Goal: Transaction & Acquisition: Purchase product/service

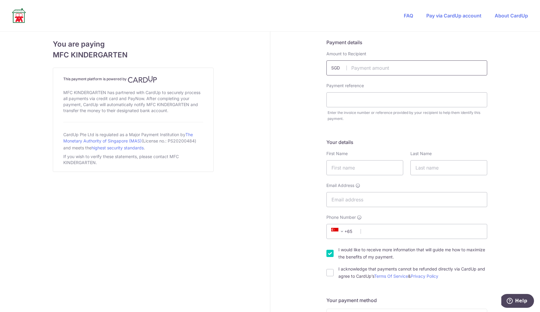
click at [373, 70] on input "text" at bounding box center [407, 67] width 161 height 15
paste input "1582.68"
type input "1582.68"
click at [345, 100] on input "text" at bounding box center [407, 99] width 161 height 15
type input "[PERSON_NAME]"
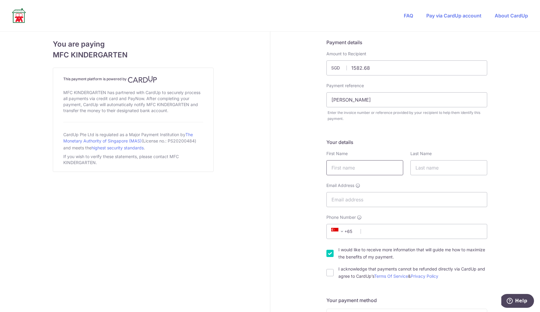
click at [347, 166] on input "text" at bounding box center [365, 167] width 77 height 15
type input "[PERSON_NAME]"
click at [430, 171] on input "text" at bounding box center [449, 167] width 77 height 15
type input "[PERSON_NAME]"
click at [378, 203] on input "Email Address" at bounding box center [407, 199] width 161 height 15
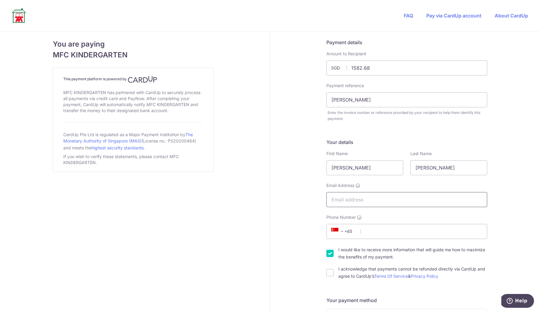
type input "[PERSON_NAME][EMAIL_ADDRESS][PERSON_NAME][DOMAIN_NAME]"
click at [380, 230] on input "Phone Number" at bounding box center [407, 231] width 161 height 15
type input "81390427"
click at [333, 270] on input "I acknowledge that payments cannot be refunded directly via CardUp and agree to…" at bounding box center [330, 272] width 7 height 7
checkbox input "true"
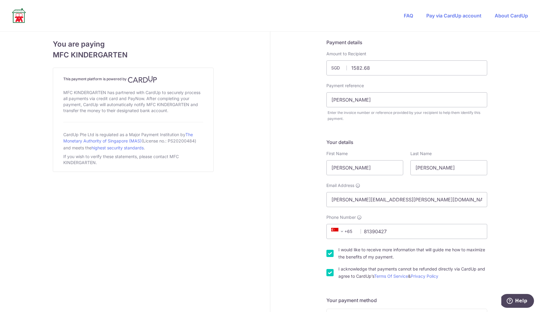
click at [333, 251] on input "I would like to receive more information that will guide me how to maximize the…" at bounding box center [330, 252] width 7 height 7
checkbox input "false"
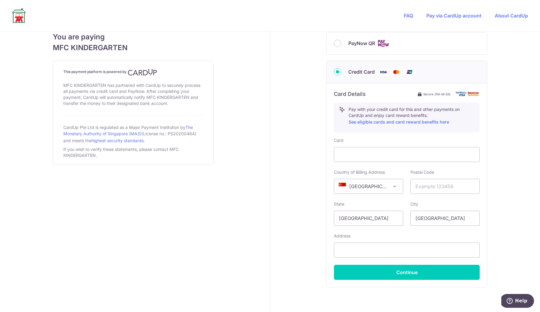
scroll to position [302, 0]
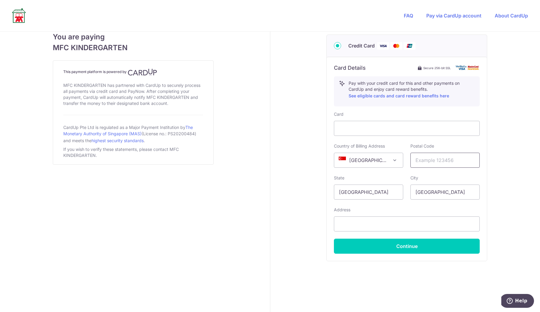
click at [443, 158] on input "text" at bounding box center [445, 159] width 69 height 15
type input "309678"
click at [380, 221] on input "text" at bounding box center [407, 223] width 146 height 15
type input "[STREET_ADDRESS]"
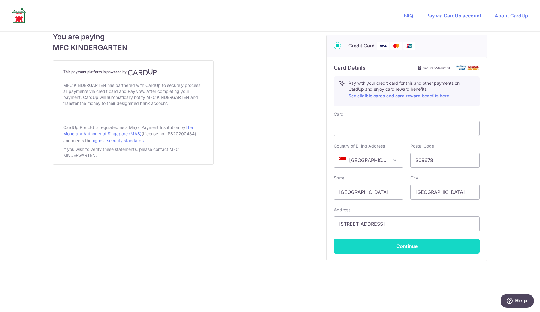
click at [382, 246] on button "Continue" at bounding box center [407, 245] width 146 height 15
type input "**** 3584"
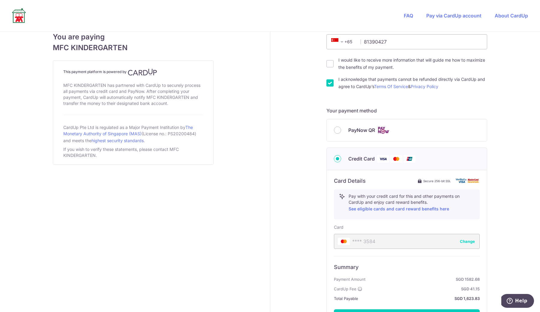
scroll to position [260, 0]
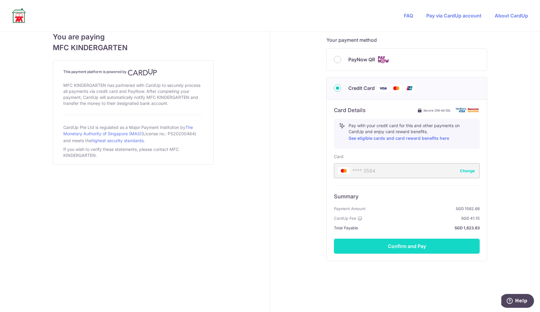
click at [393, 241] on button "Confirm and Pay" at bounding box center [407, 245] width 146 height 15
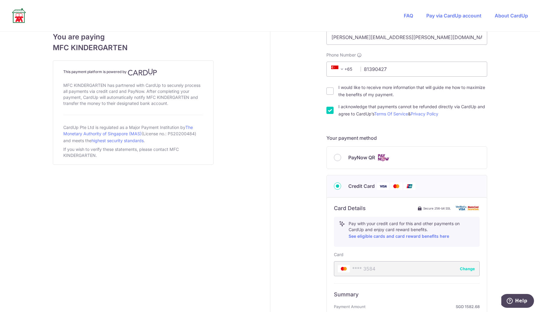
scroll to position [0, 0]
